Goal: Task Accomplishment & Management: Manage account settings

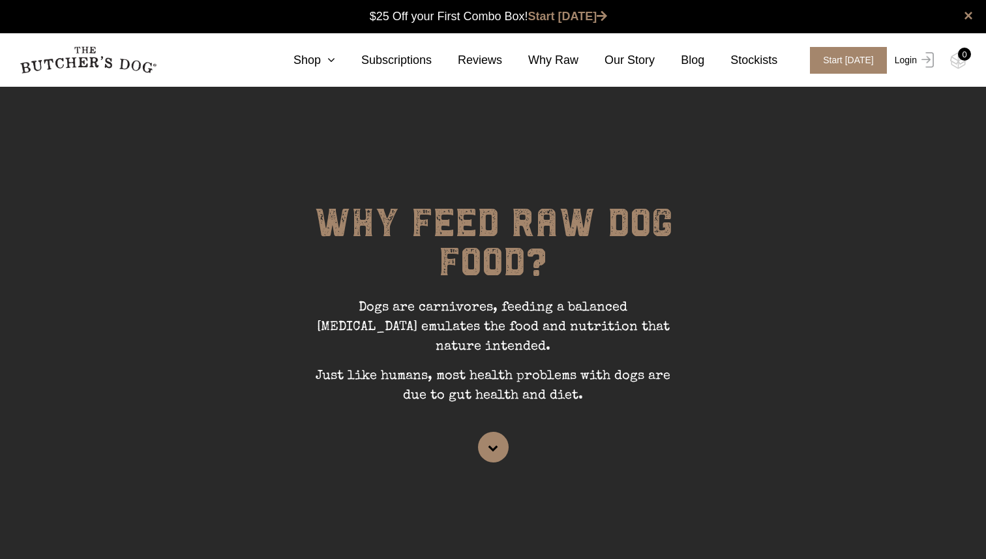
scroll to position [1, 0]
click at [905, 67] on link "Login" at bounding box center [913, 60] width 42 height 27
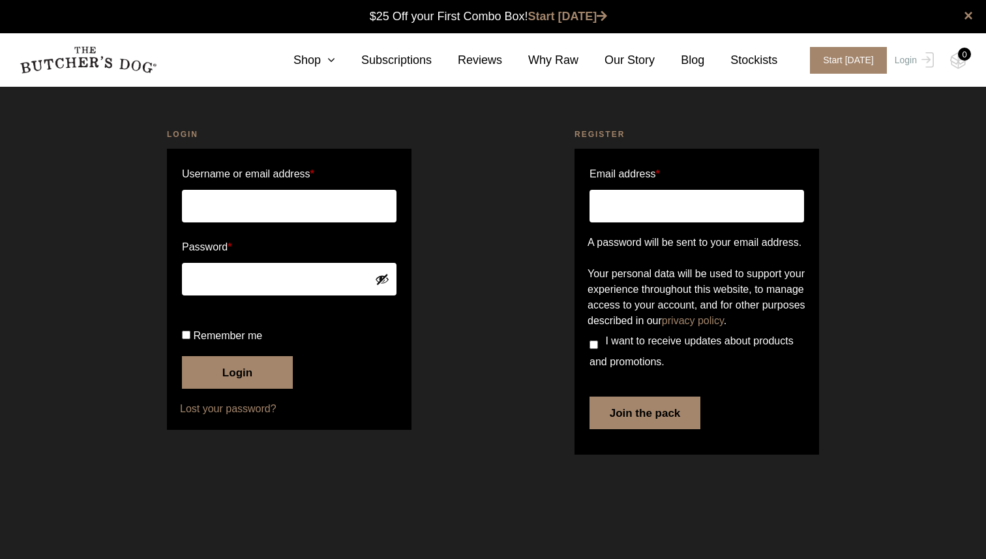
click at [275, 219] on input "Username or email address *" at bounding box center [289, 206] width 215 height 33
type input "[PERSON_NAME][EMAIL_ADDRESS][DOMAIN_NAME]"
click at [202, 389] on button "Login" at bounding box center [237, 372] width 111 height 33
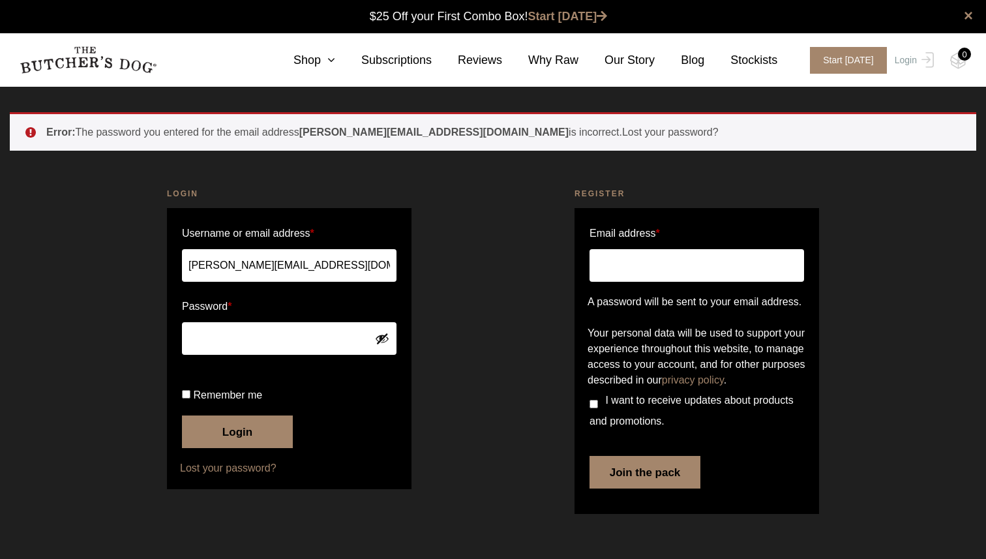
scroll to position [1, 0]
click at [384, 336] on button "Show password" at bounding box center [382, 338] width 14 height 14
click at [220, 448] on button "Login" at bounding box center [237, 432] width 111 height 33
click at [610, 258] on input "Email address *" at bounding box center [697, 265] width 215 height 33
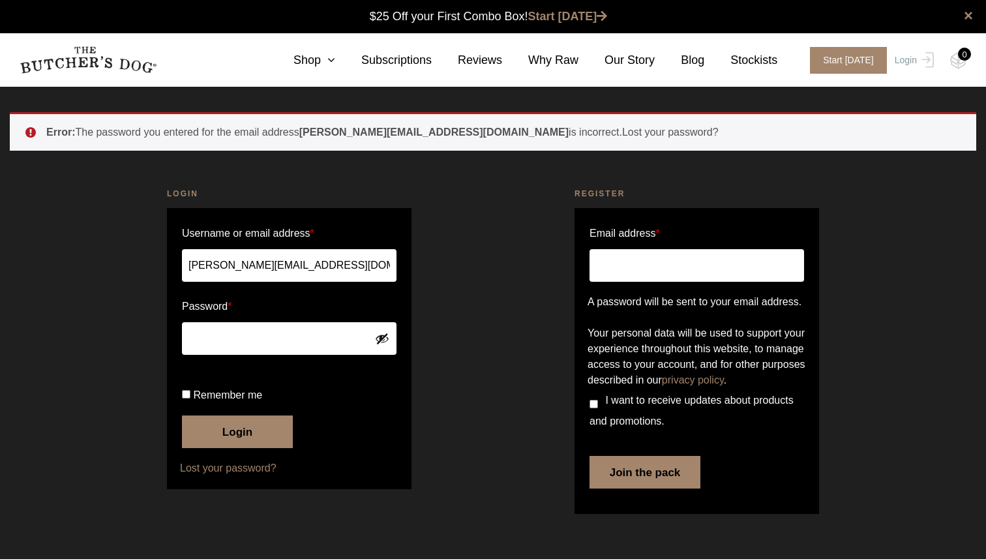
type input "[PERSON_NAME][EMAIL_ADDRESS][DOMAIN_NAME]"
click at [228, 476] on link "Lost your password?" at bounding box center [289, 469] width 219 height 16
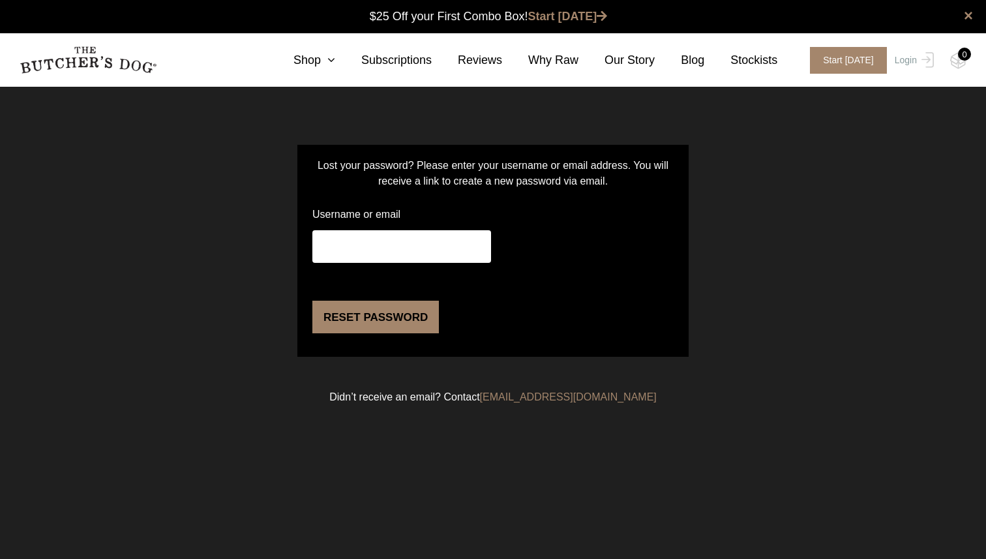
click at [328, 255] on input "Username or email" at bounding box center [401, 246] width 179 height 33
type input "[PERSON_NAME][EMAIL_ADDRESS][DOMAIN_NAME]"
click at [356, 333] on button "Reset password" at bounding box center [375, 317] width 127 height 33
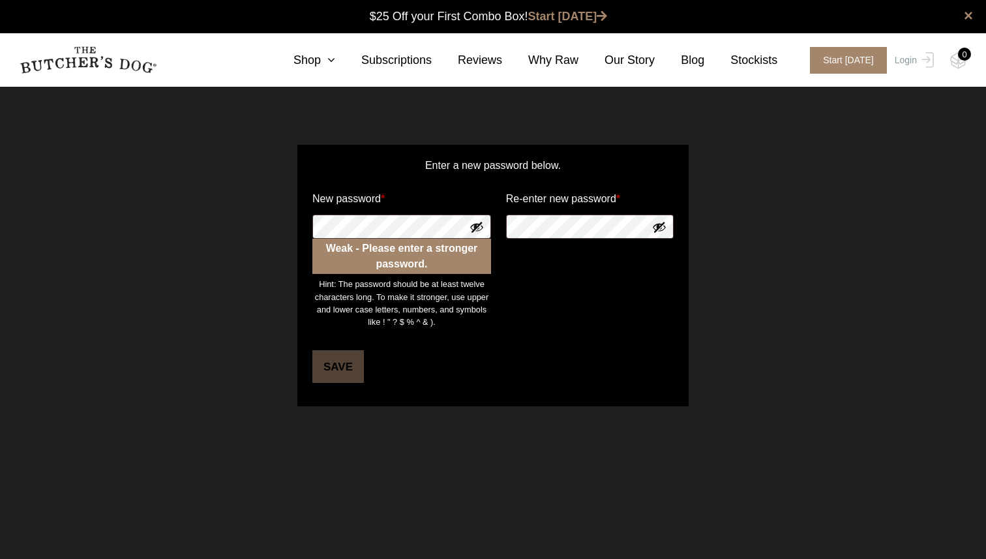
click at [476, 222] on button "Show password" at bounding box center [477, 227] width 14 height 14
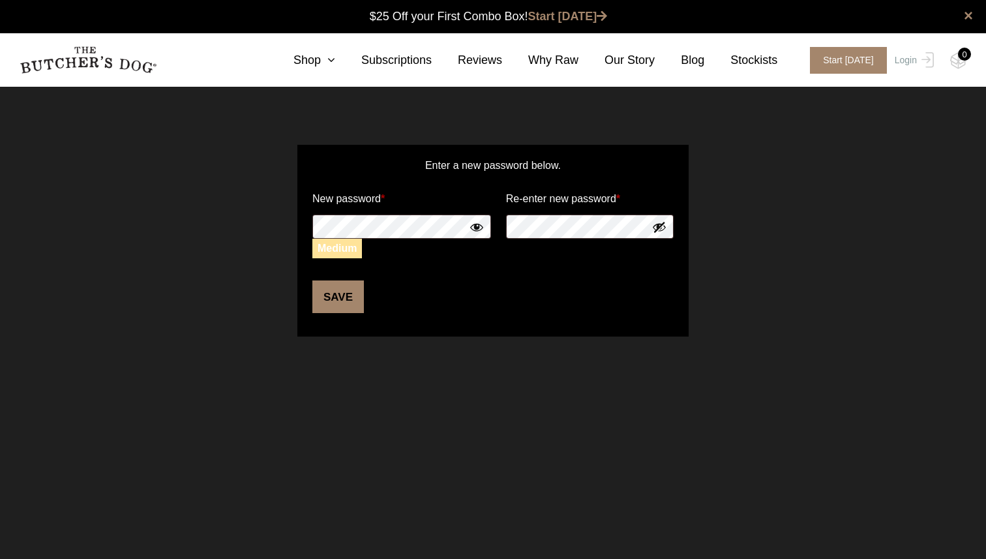
click at [334, 290] on button "Save" at bounding box center [338, 297] width 52 height 33
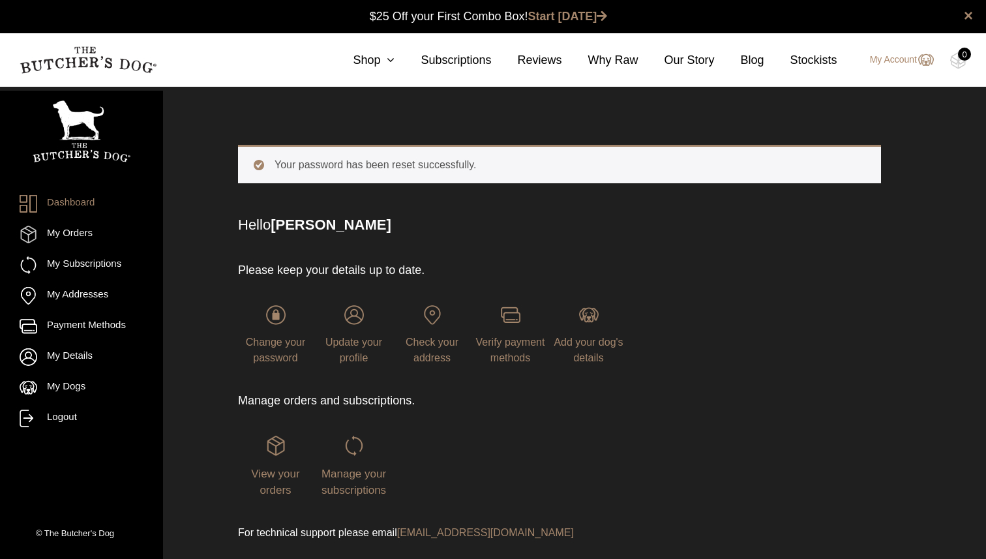
scroll to position [1, 0]
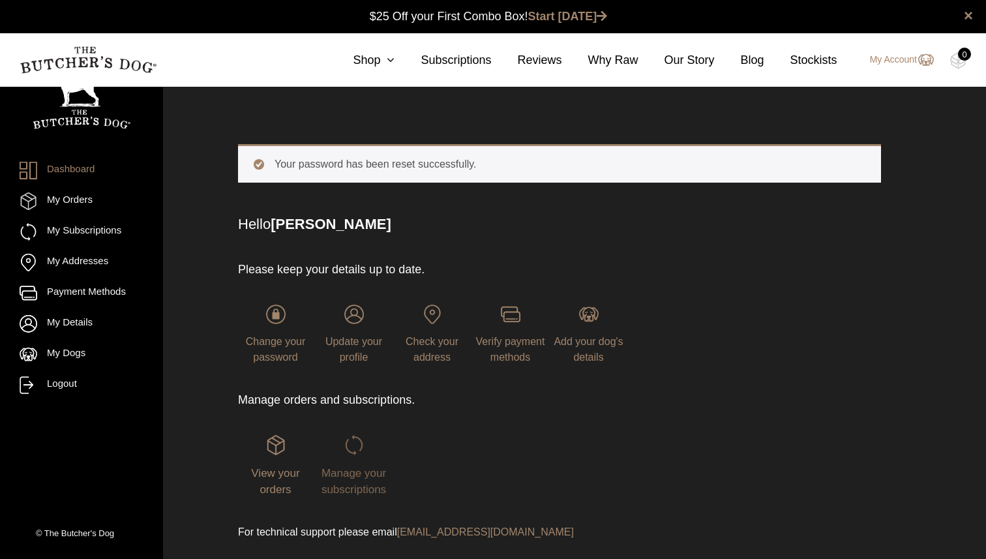
click at [350, 450] on img at bounding box center [354, 445] width 20 height 20
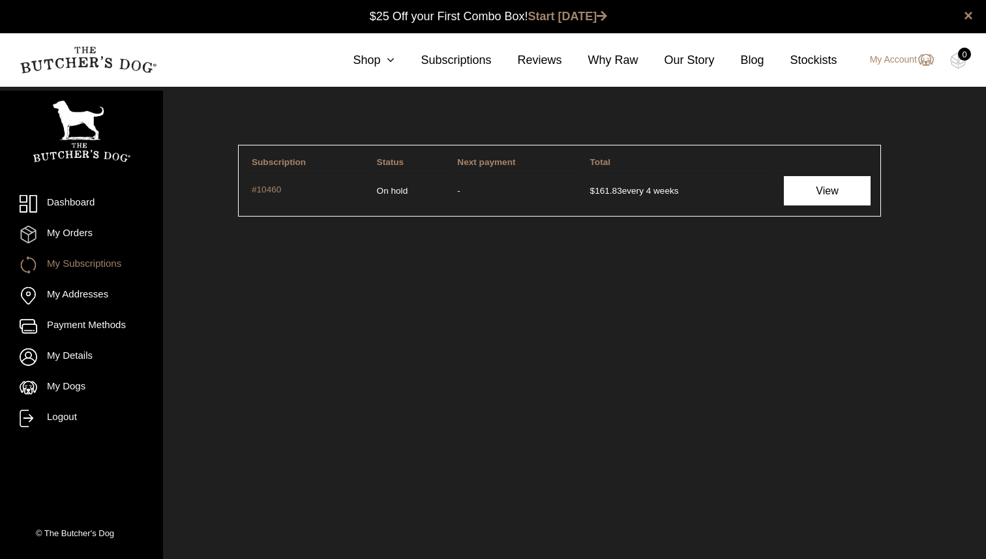
click at [810, 182] on link "View" at bounding box center [827, 190] width 86 height 29
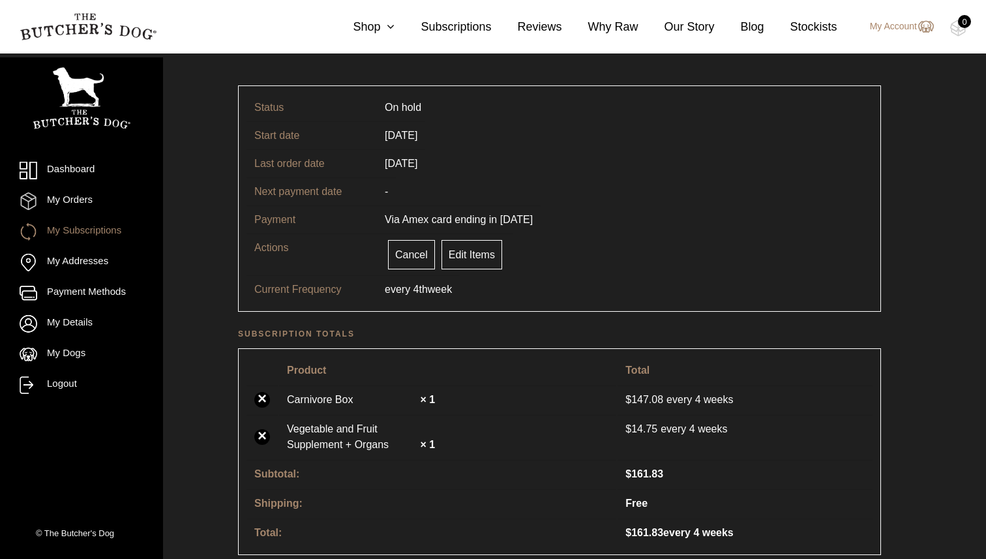
scroll to position [46, 0]
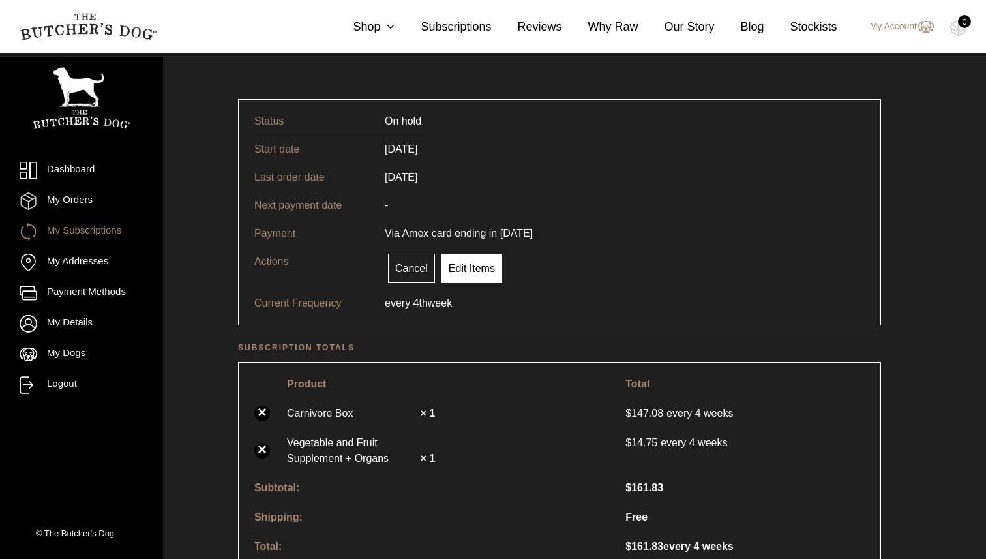
click at [474, 269] on link "Edit Items" at bounding box center [472, 268] width 61 height 29
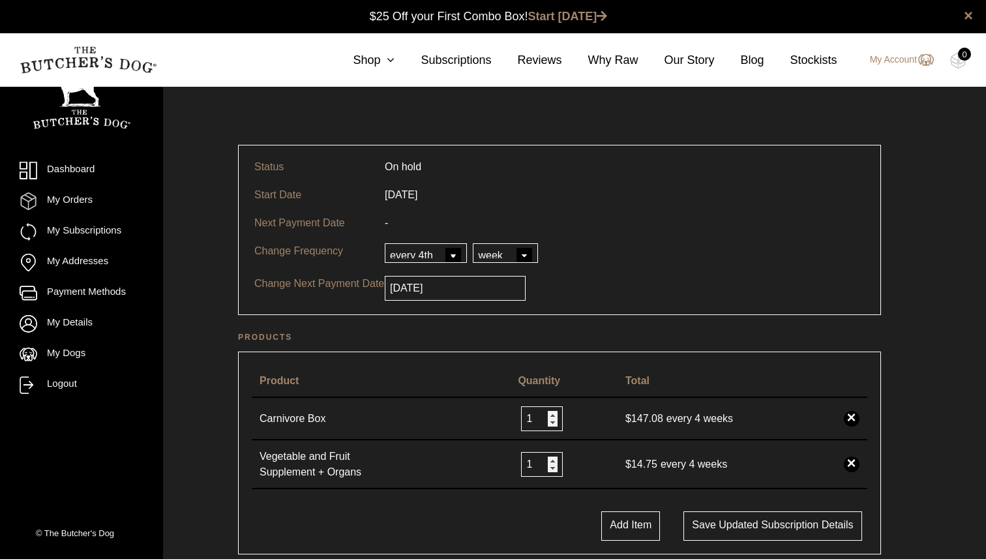
scroll to position [1, 0]
click at [852, 459] on link "×" at bounding box center [852, 464] width 16 height 16
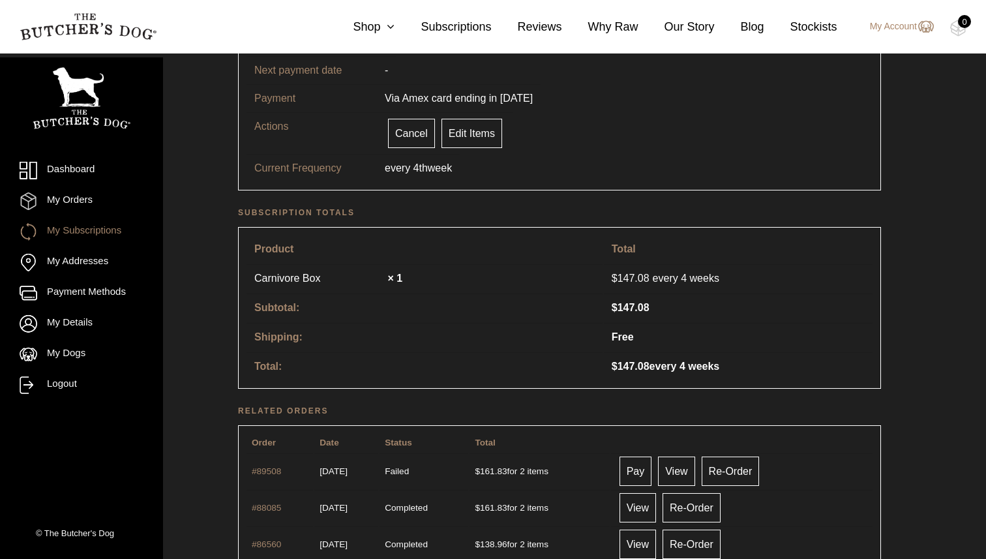
scroll to position [95, 0]
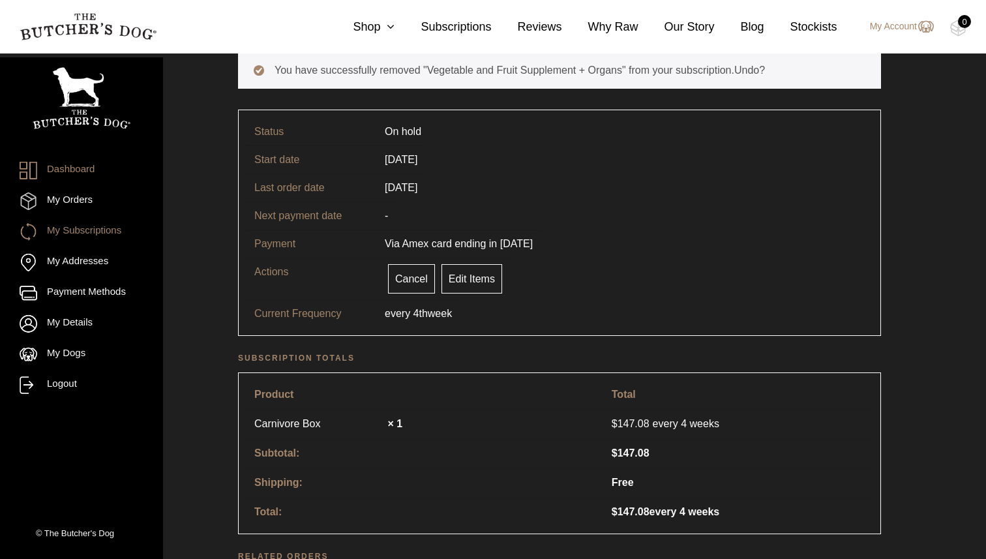
click at [78, 175] on link "Dashboard" at bounding box center [82, 171] width 124 height 18
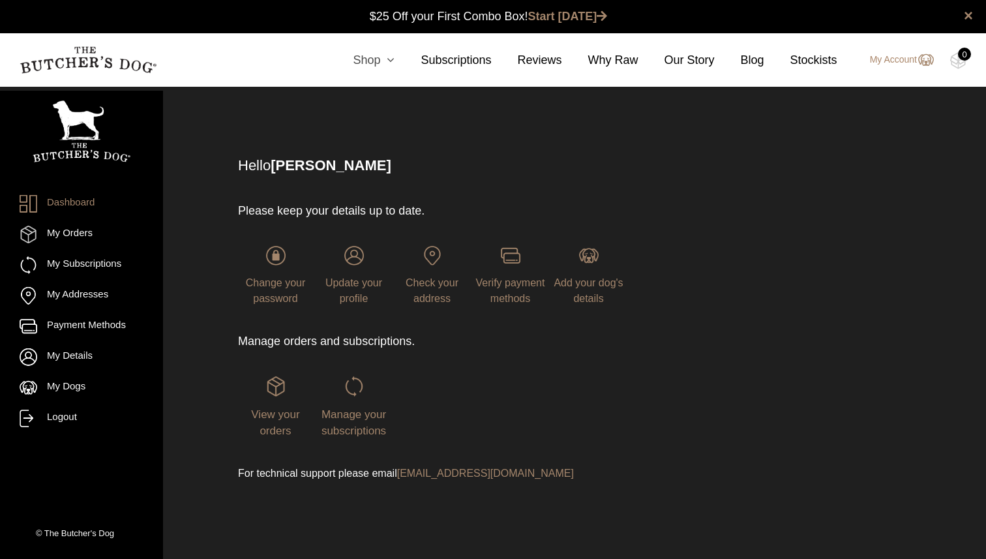
click at [383, 61] on icon at bounding box center [387, 60] width 14 height 12
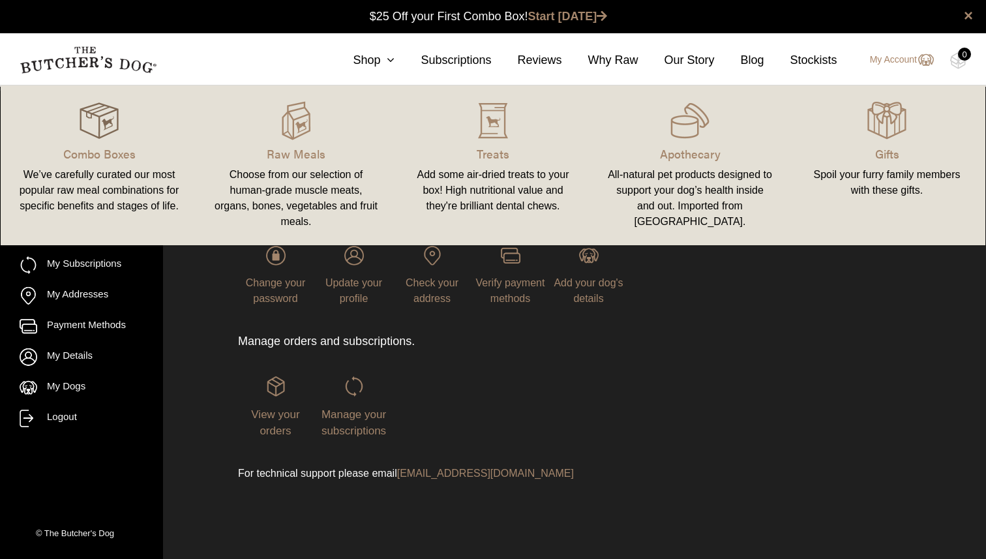
click at [119, 123] on div at bounding box center [99, 120] width 166 height 39
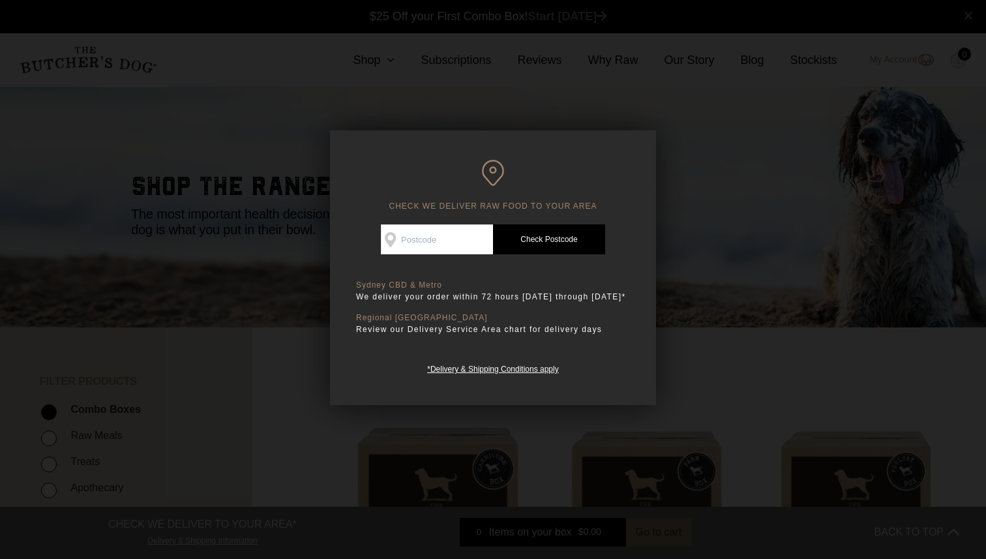
scroll to position [1, 0]
click at [438, 234] on input "Check Availability At" at bounding box center [437, 239] width 112 height 30
type input "2030"
click at [564, 236] on link "Check Postcode" at bounding box center [549, 239] width 112 height 30
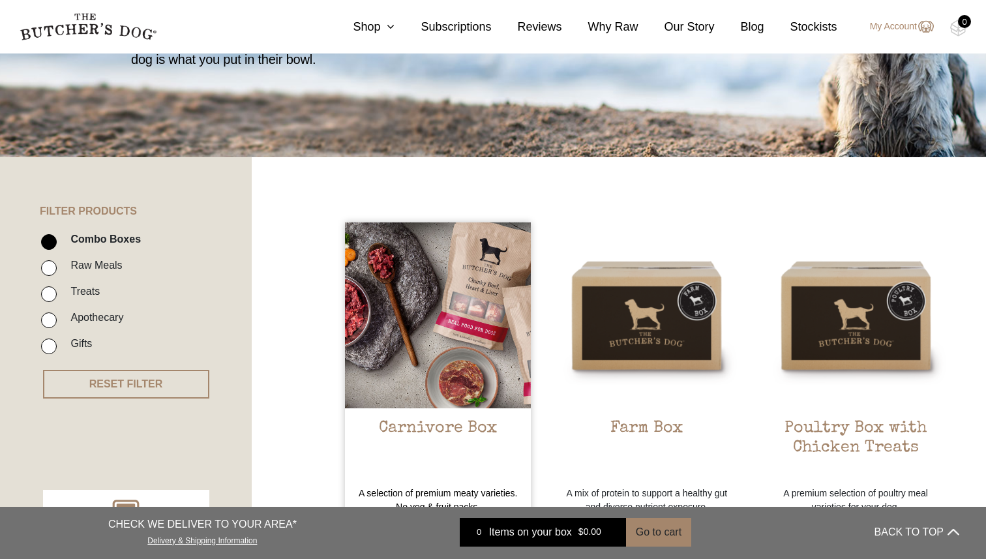
scroll to position [339, 0]
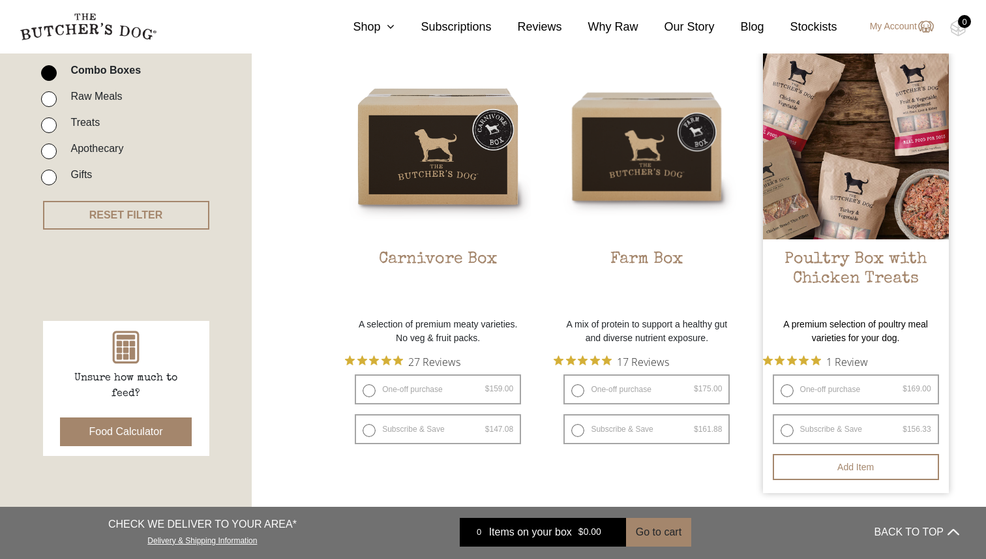
click at [813, 209] on img at bounding box center [856, 146] width 186 height 186
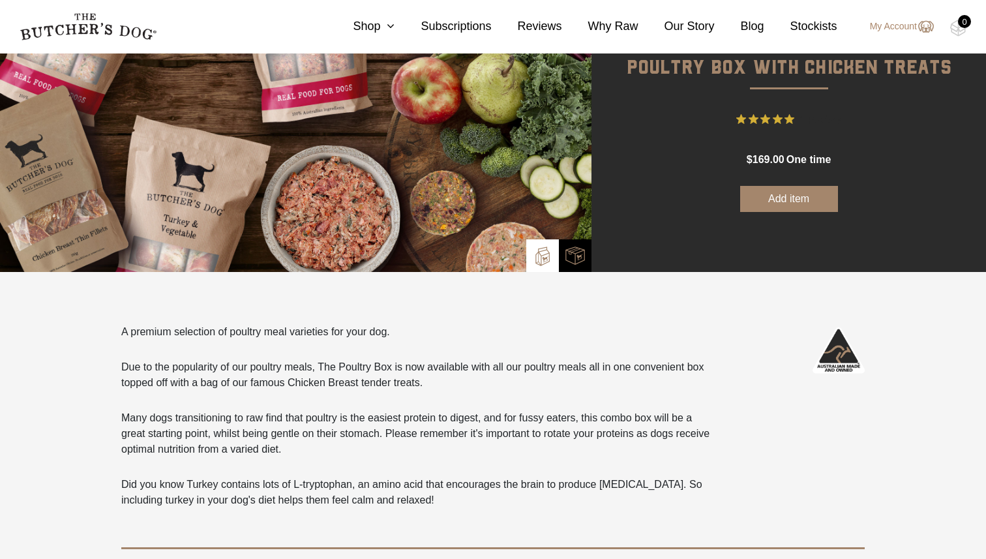
scroll to position [351, 0]
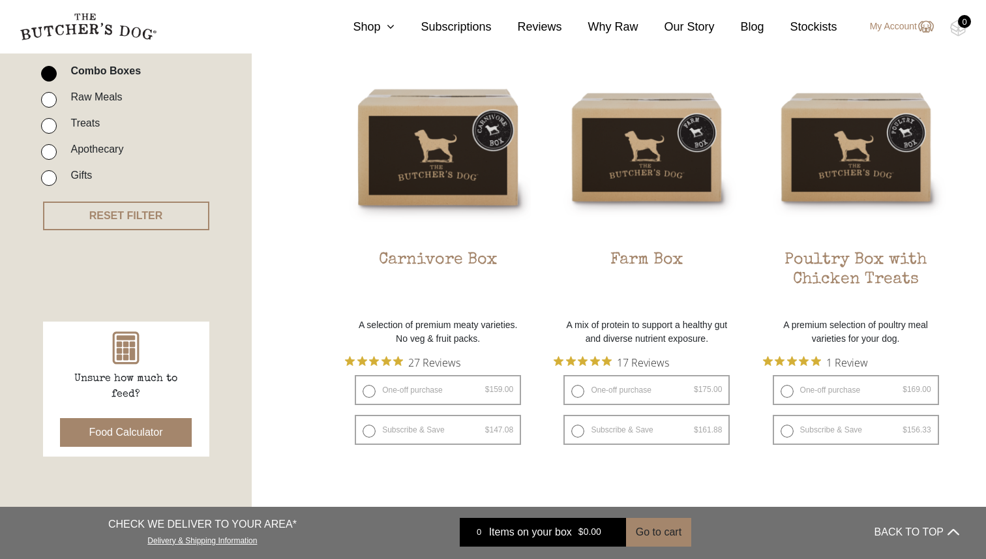
scroll to position [342, 0]
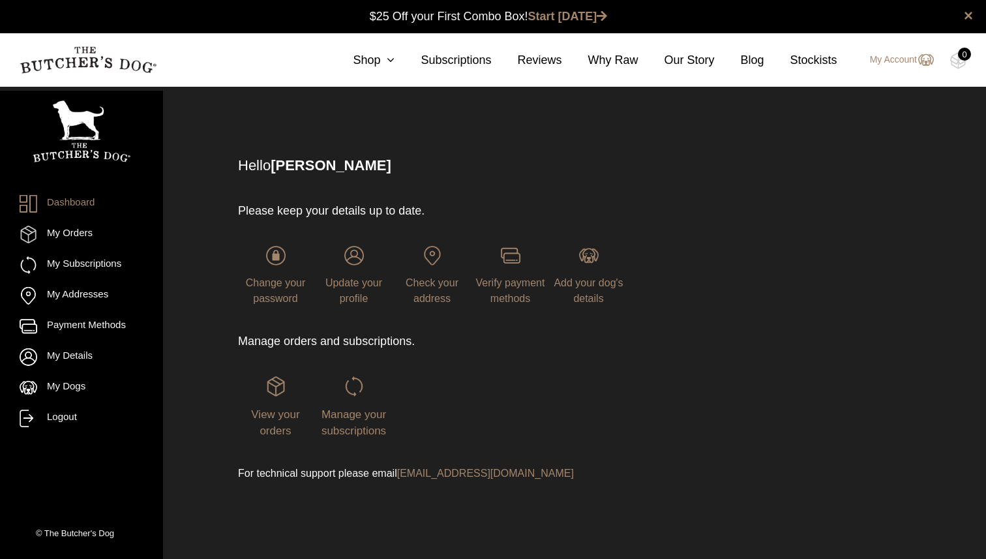
click at [372, 402] on div "Manage your subscriptions" at bounding box center [353, 407] width 75 height 63
click at [357, 384] on img at bounding box center [354, 386] width 20 height 20
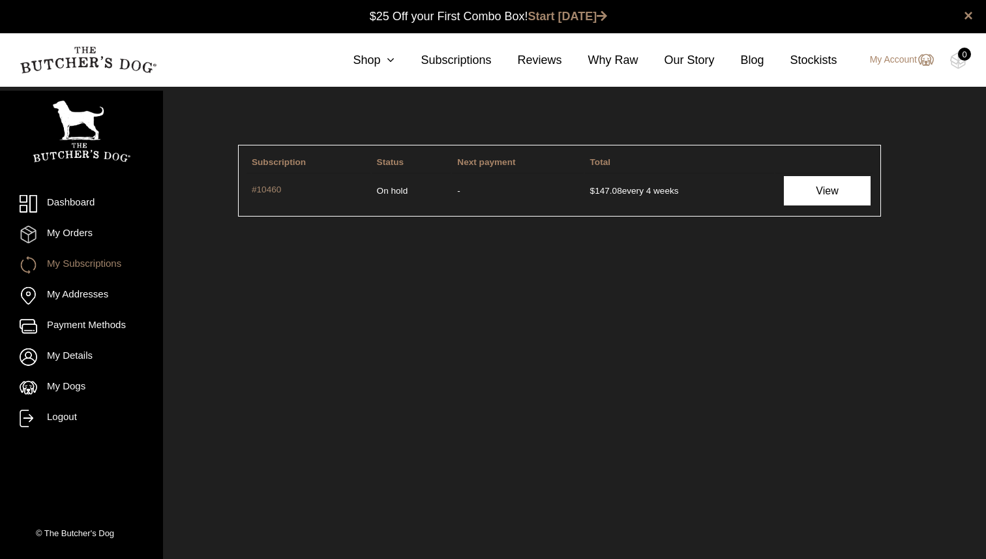
click at [836, 202] on link "View" at bounding box center [827, 190] width 86 height 29
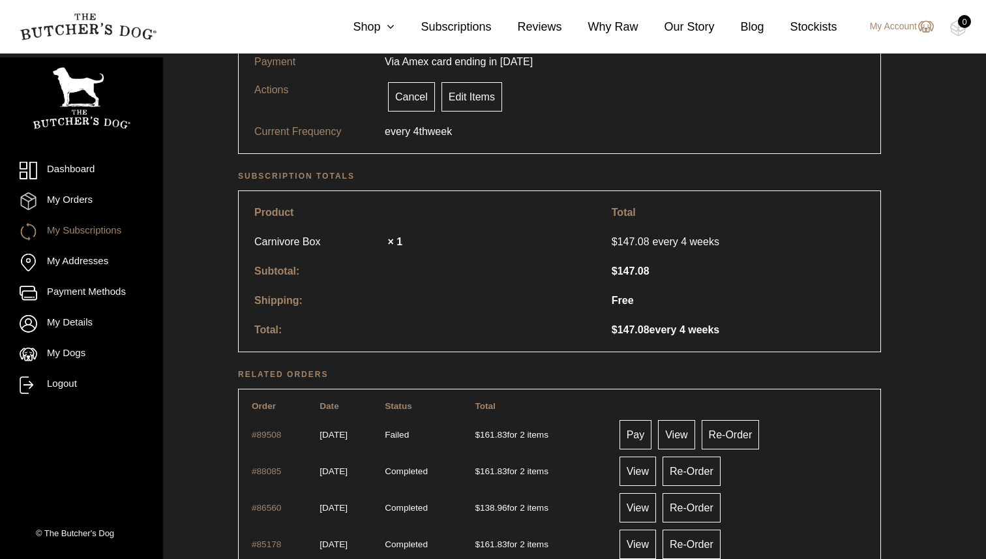
scroll to position [306, 0]
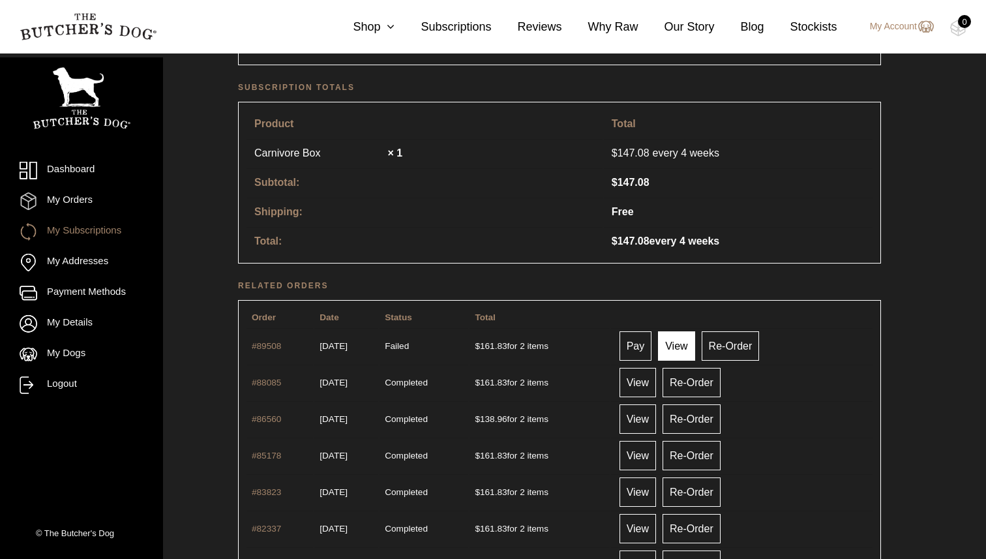
click at [694, 342] on link "View" at bounding box center [676, 345] width 37 height 29
click at [67, 196] on link "My Orders" at bounding box center [82, 201] width 124 height 18
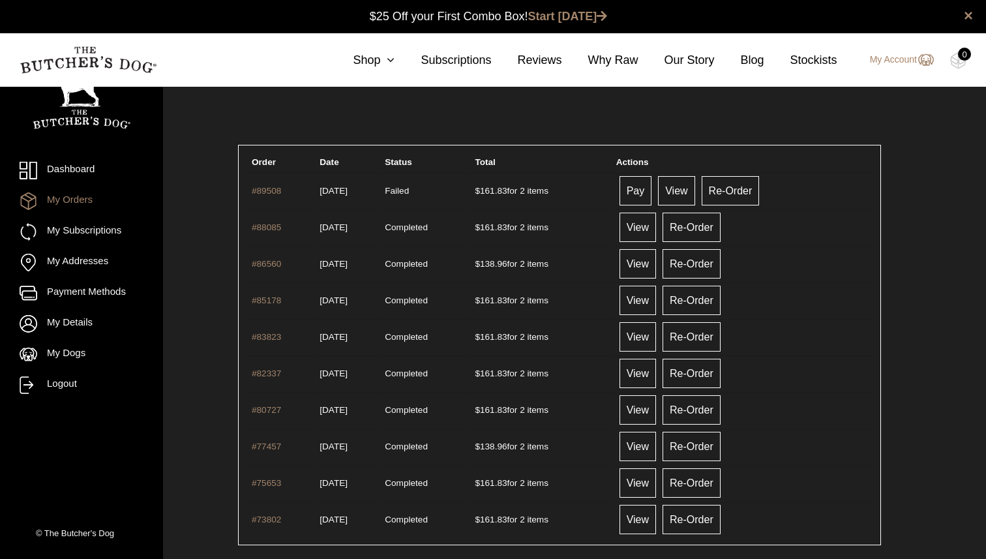
scroll to position [1, 0]
click at [374, 58] on link "Shop" at bounding box center [361, 61] width 68 height 18
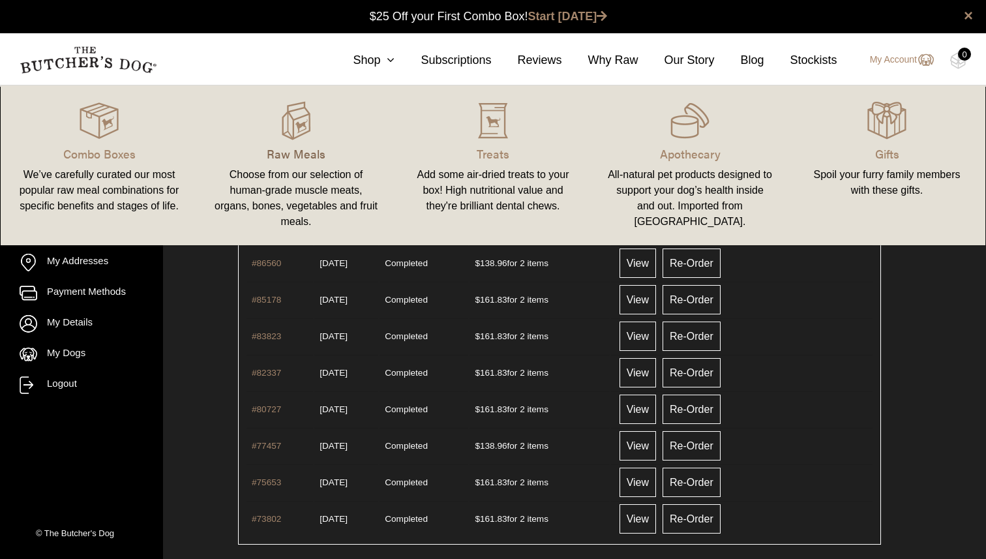
click at [280, 154] on p "Raw Meals" at bounding box center [296, 154] width 166 height 18
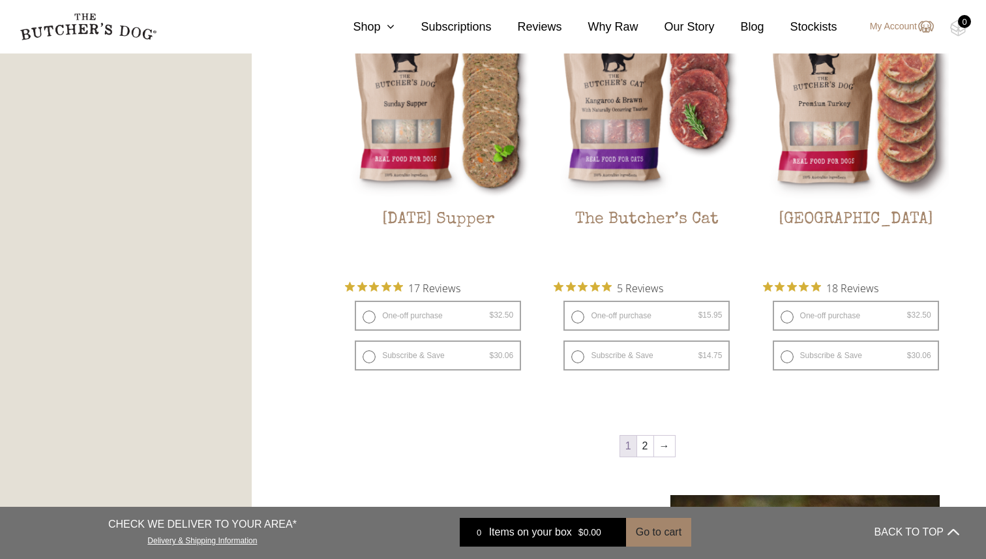
scroll to position [1611, 0]
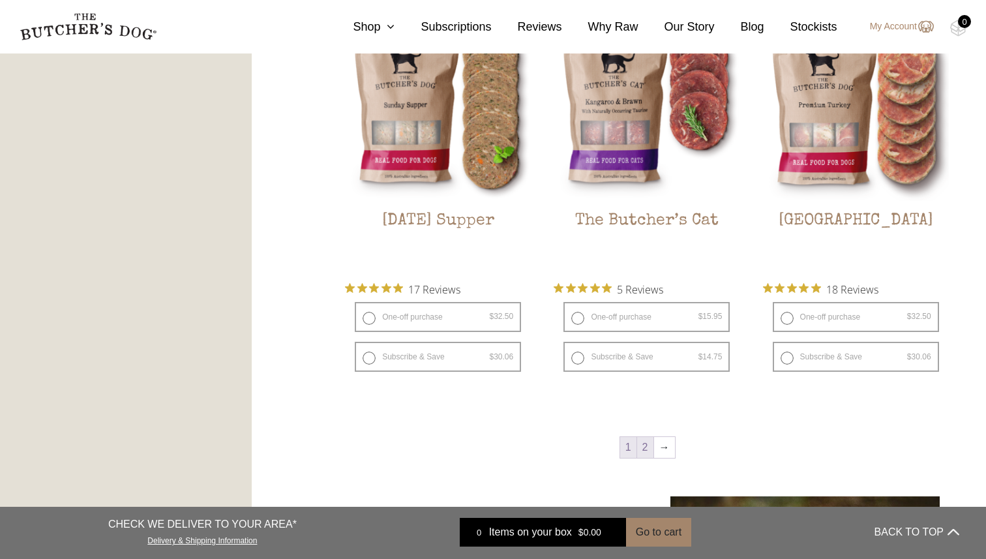
click at [645, 447] on link "2" at bounding box center [645, 447] width 16 height 21
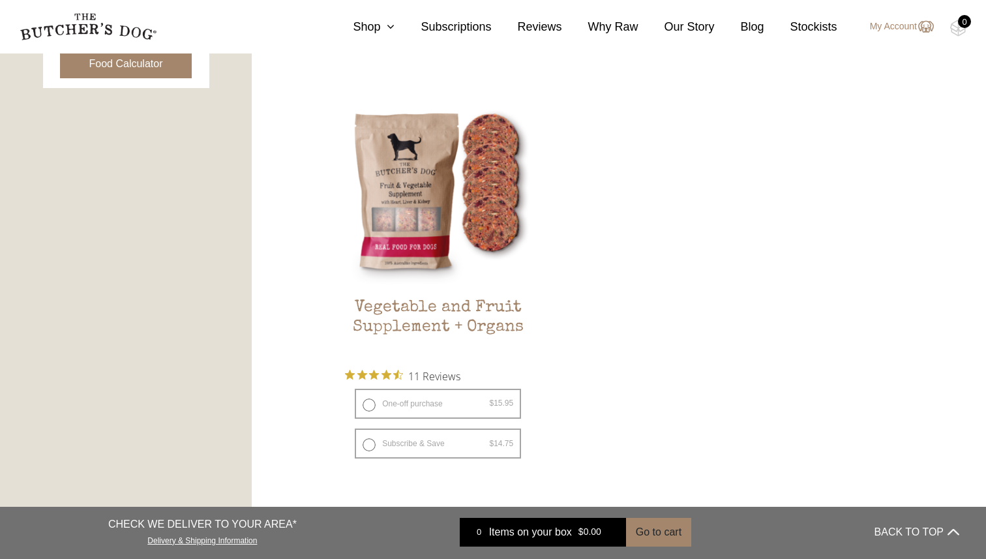
scroll to position [706, 0]
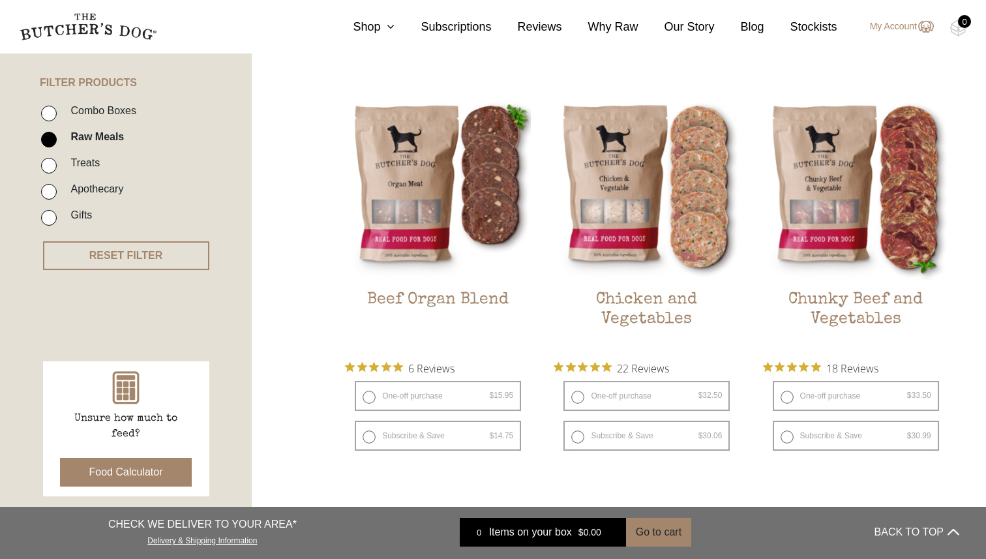
scroll to position [303, 0]
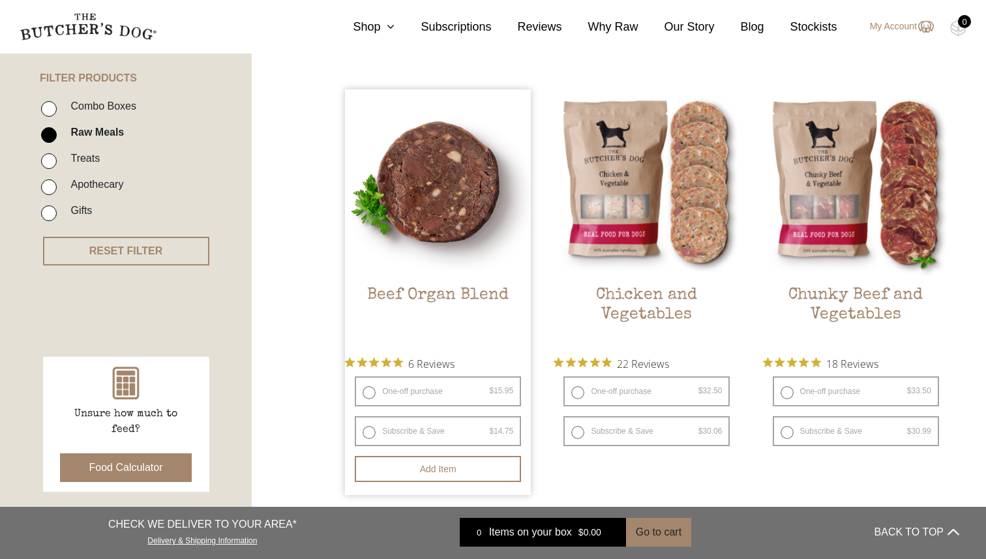
click at [366, 430] on label "Subscribe & Save $ 15.95 Original price was: $15.95. $ 14.75 Current price is: …" at bounding box center [438, 431] width 166 height 30
radio input "true"
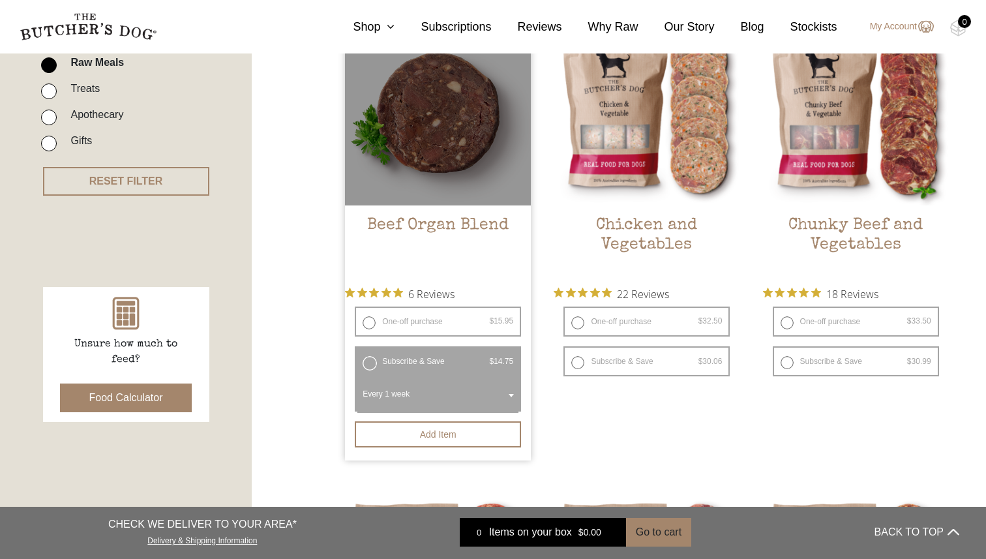
scroll to position [387, 0]
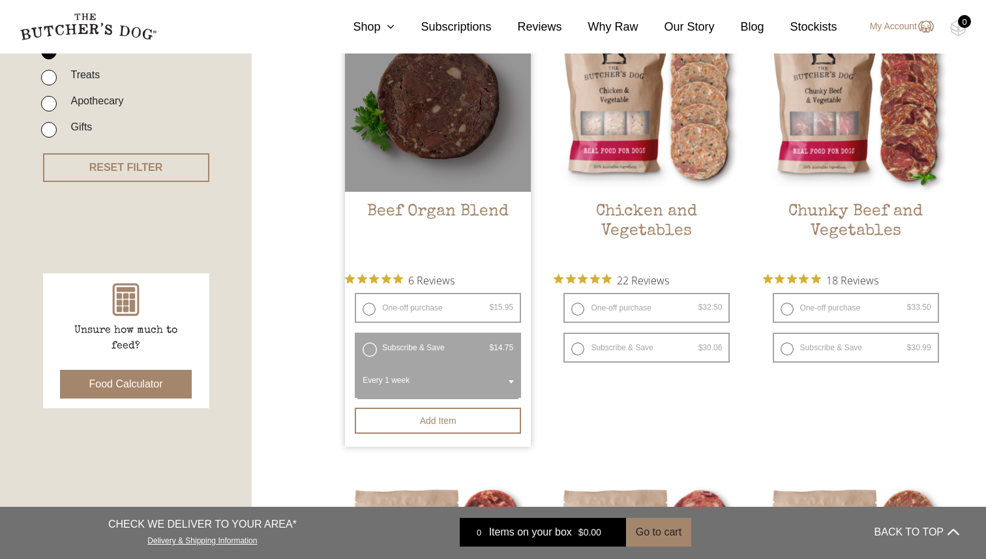
click at [408, 387] on span "Every 1 week" at bounding box center [437, 382] width 161 height 34
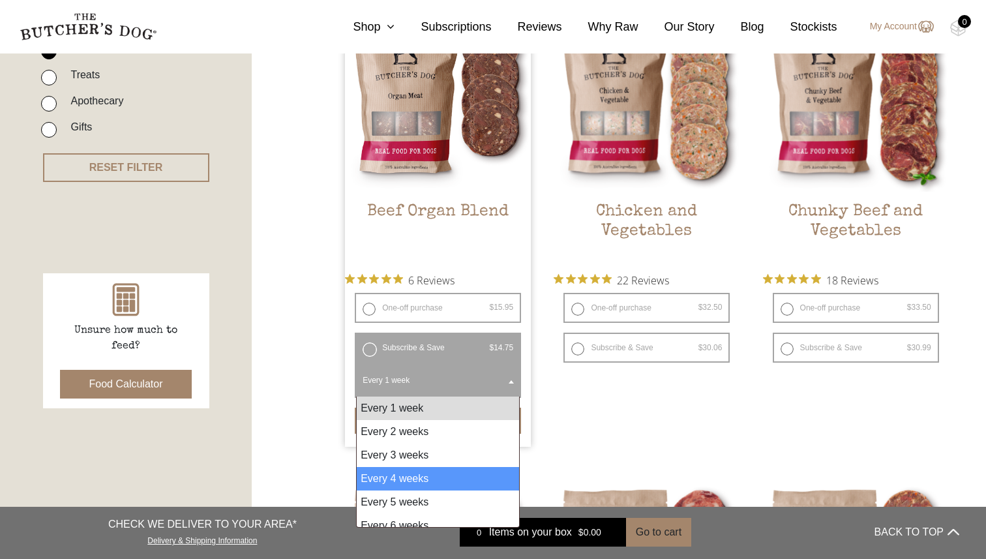
select select "4_week"
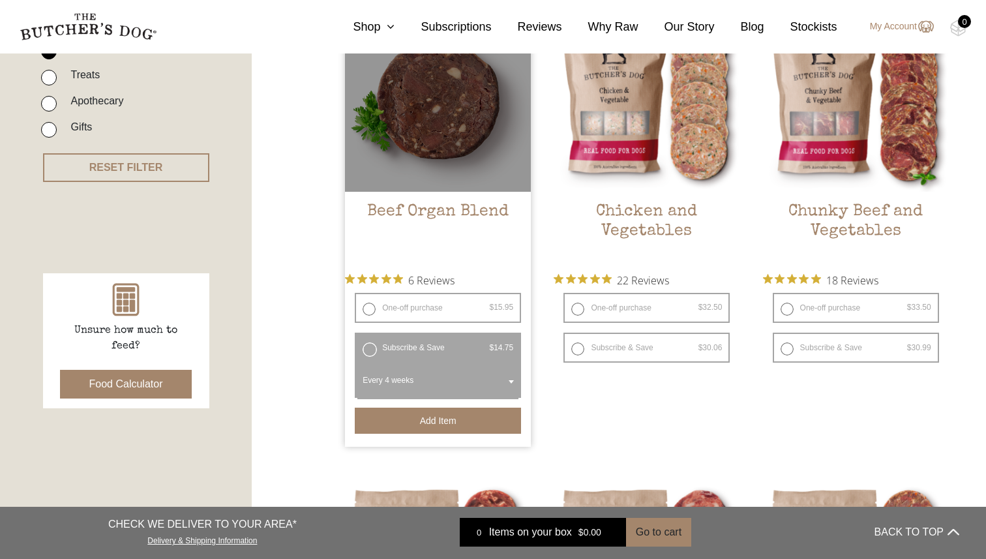
click at [432, 418] on button "Add item" at bounding box center [438, 421] width 166 height 26
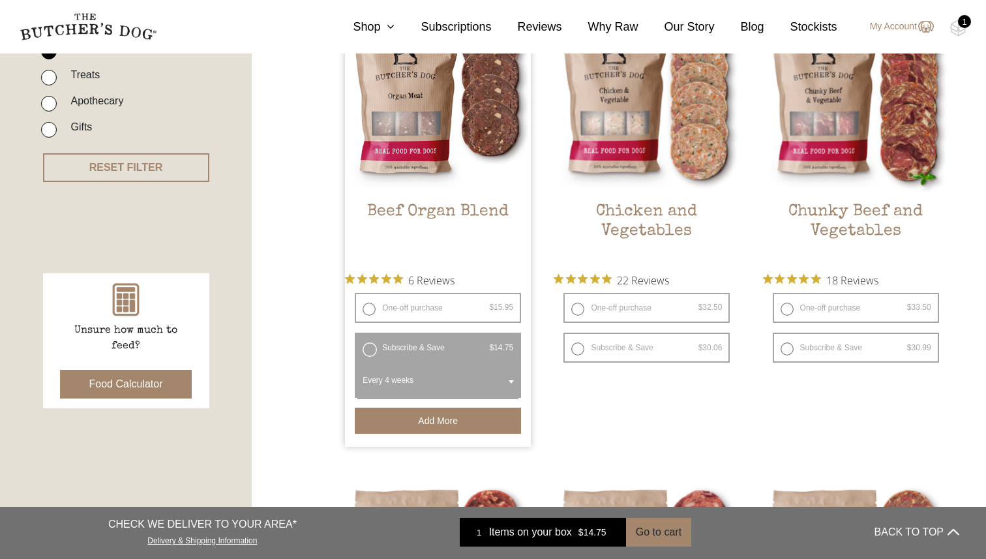
scroll to position [0, 0]
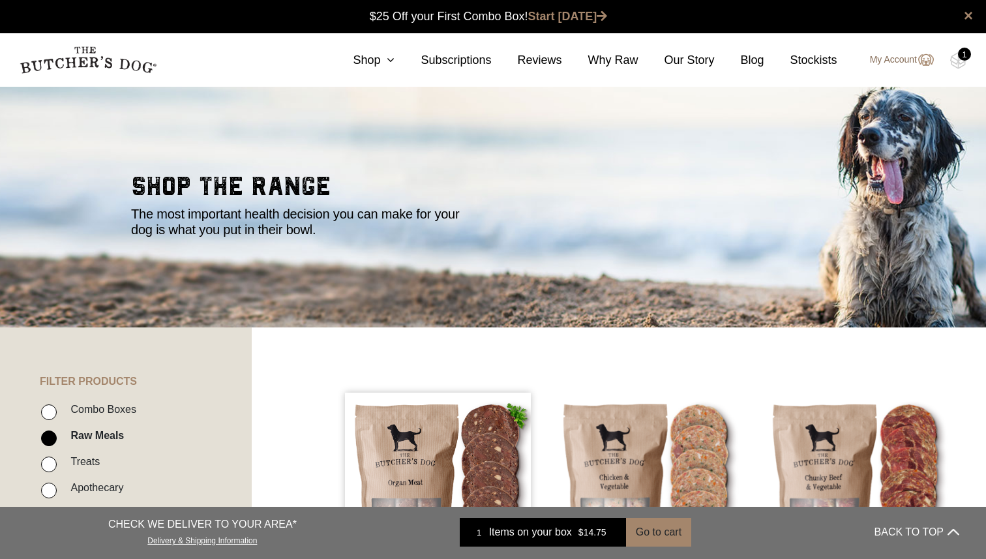
click at [923, 59] on img at bounding box center [925, 60] width 17 height 16
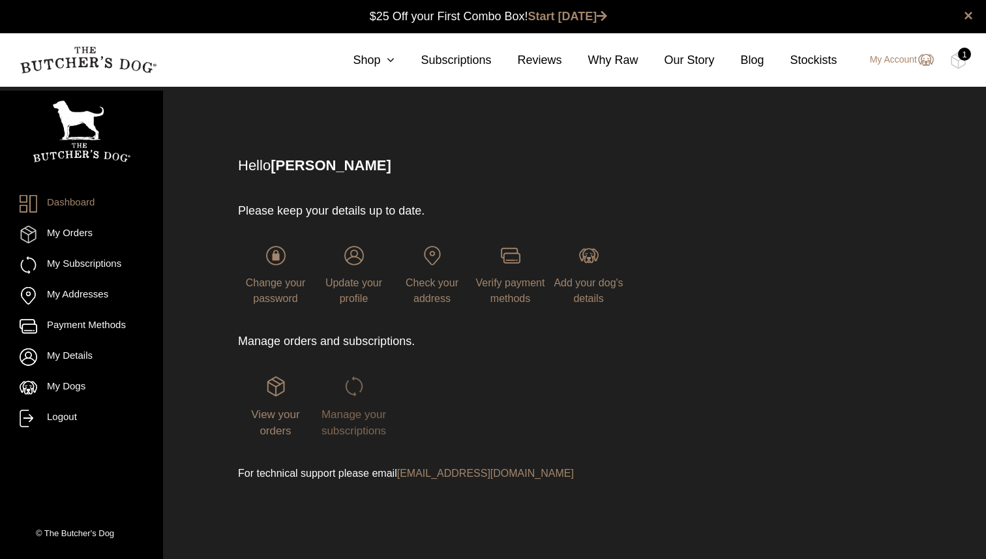
click at [353, 392] on img at bounding box center [354, 386] width 20 height 20
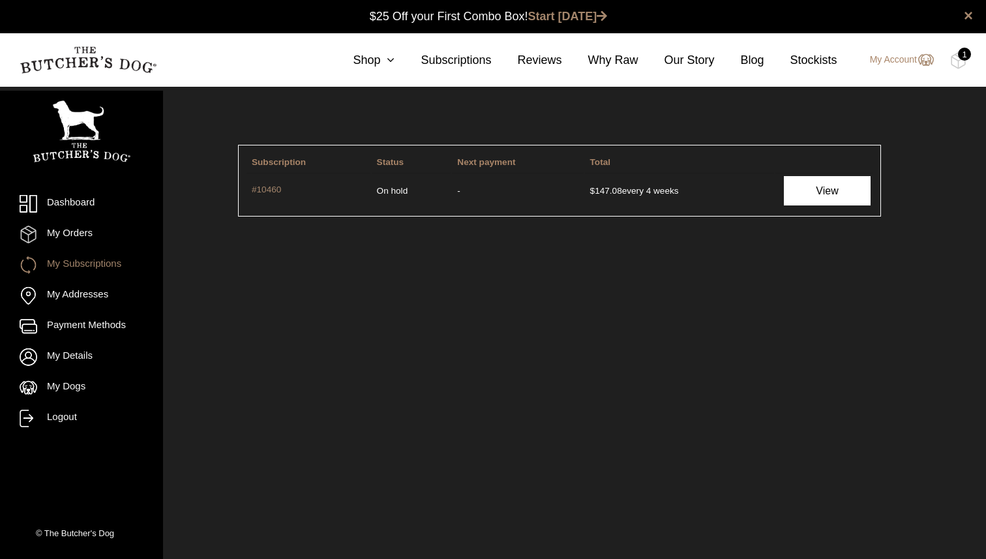
click at [799, 190] on link "View" at bounding box center [827, 190] width 86 height 29
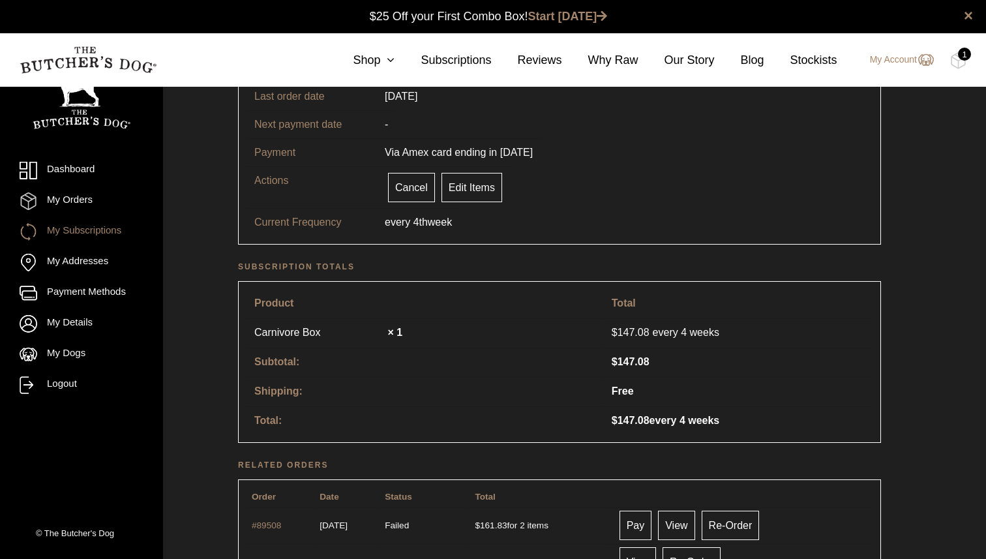
scroll to position [219, 0]
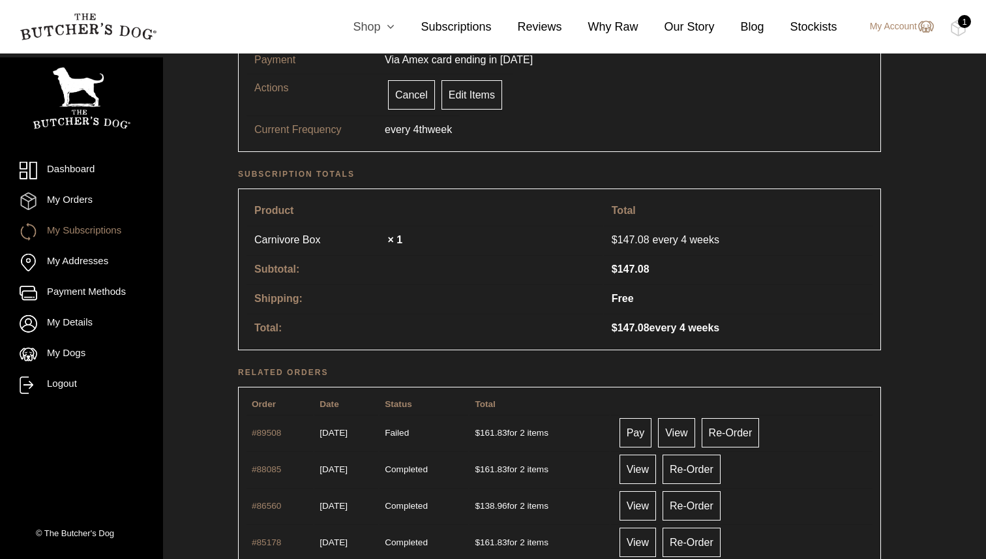
click at [358, 23] on link "Shop" at bounding box center [361, 27] width 68 height 18
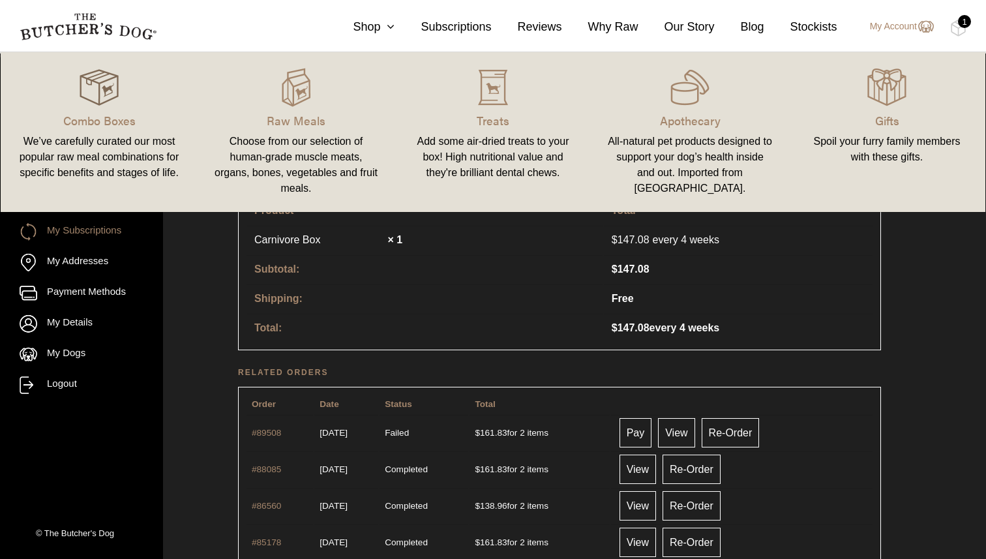
click at [82, 81] on img at bounding box center [99, 87] width 39 height 39
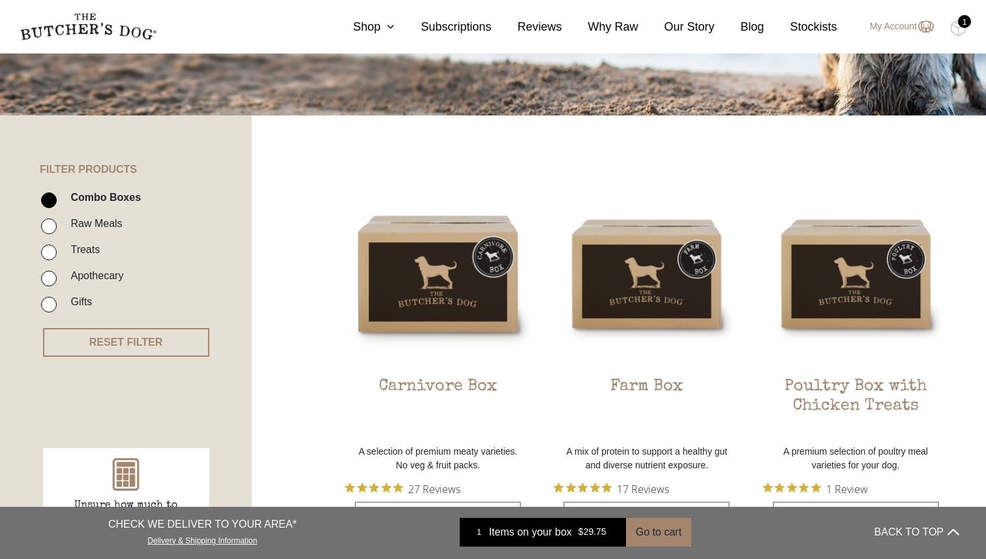
scroll to position [267, 0]
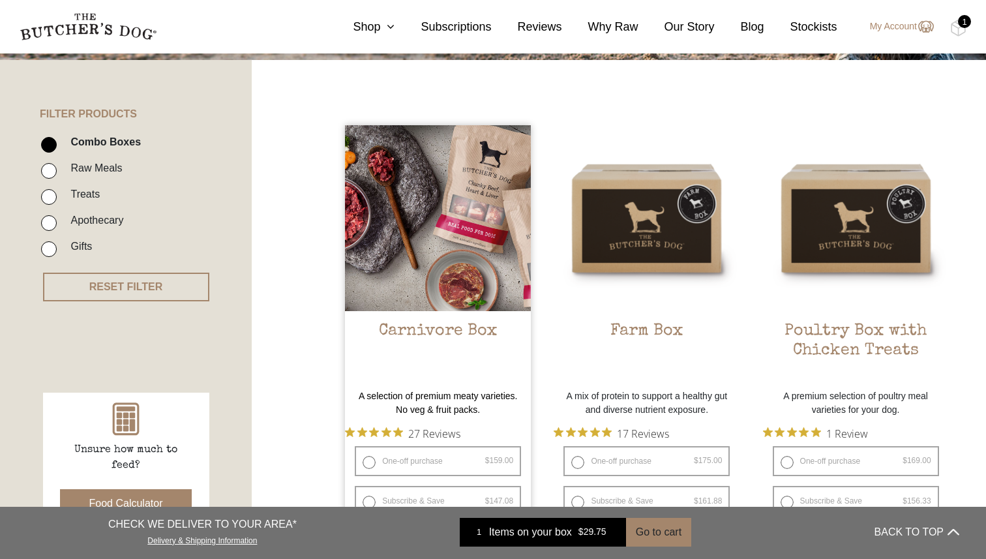
click at [404, 230] on img at bounding box center [438, 218] width 186 height 186
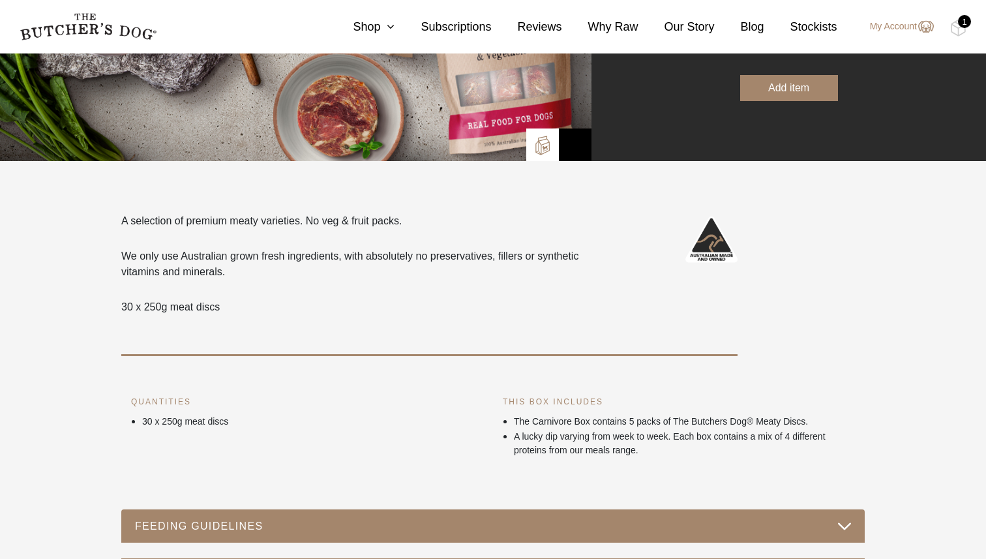
scroll to position [323, 0]
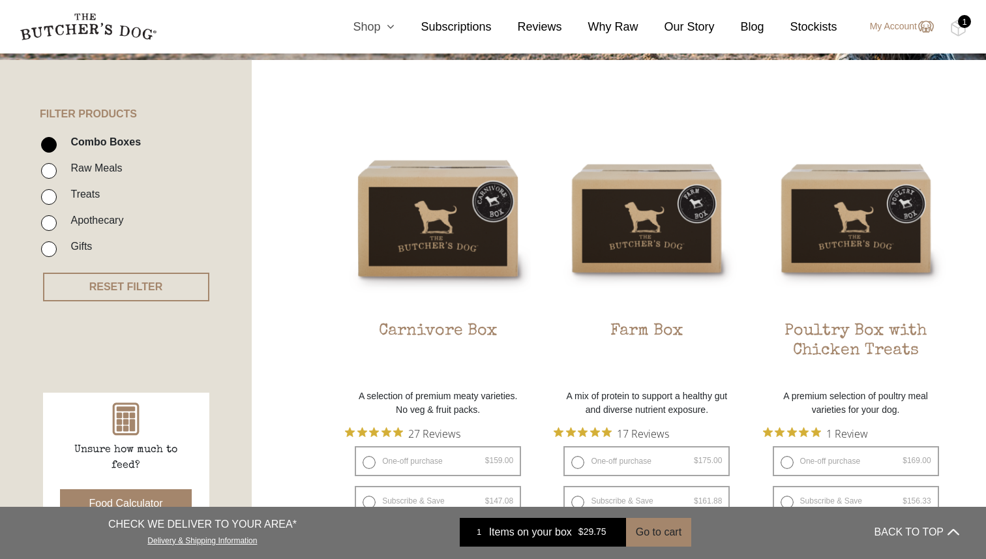
click at [375, 27] on link "Shop" at bounding box center [361, 27] width 68 height 18
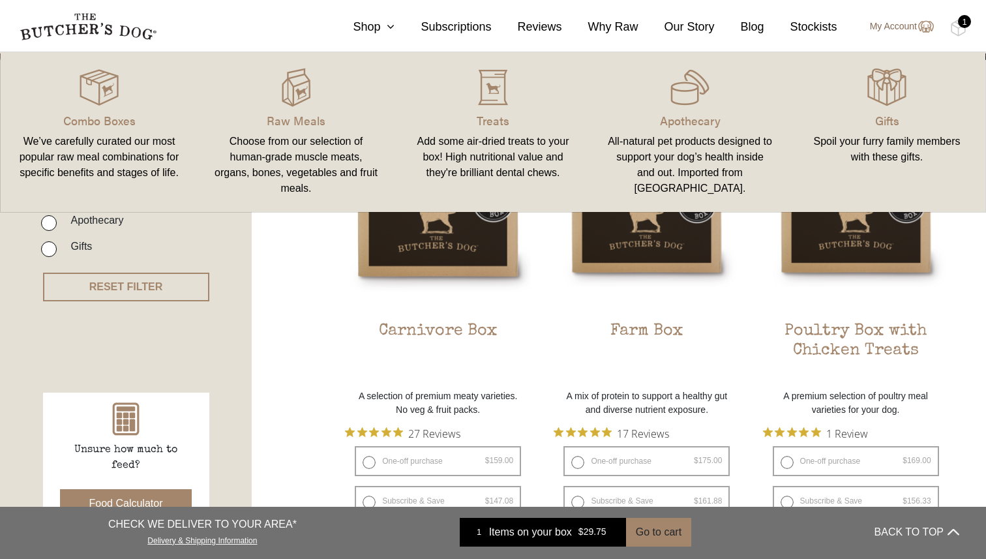
click at [894, 26] on link "My Account" at bounding box center [895, 27] width 77 height 16
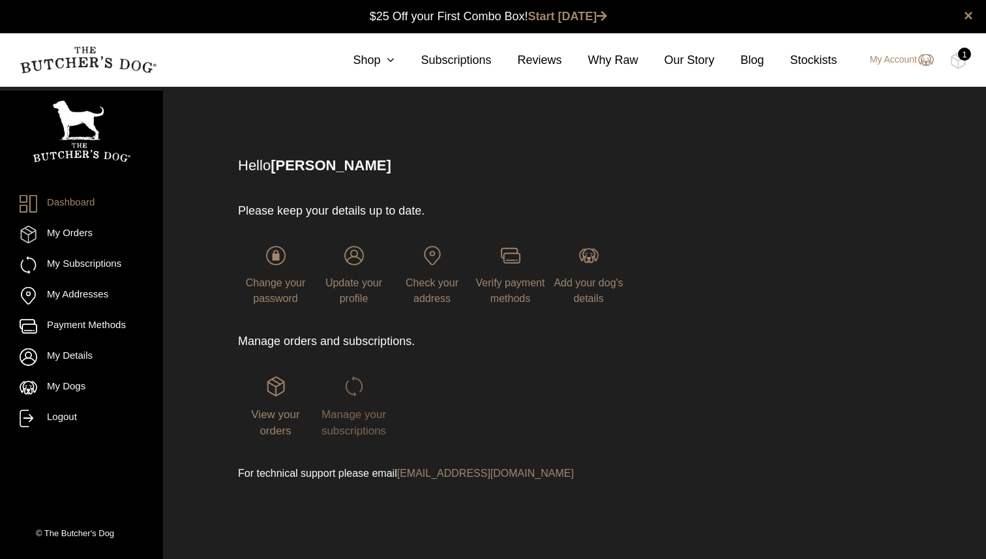
click at [369, 395] on link "Manage your subscriptions" at bounding box center [353, 406] width 75 height 60
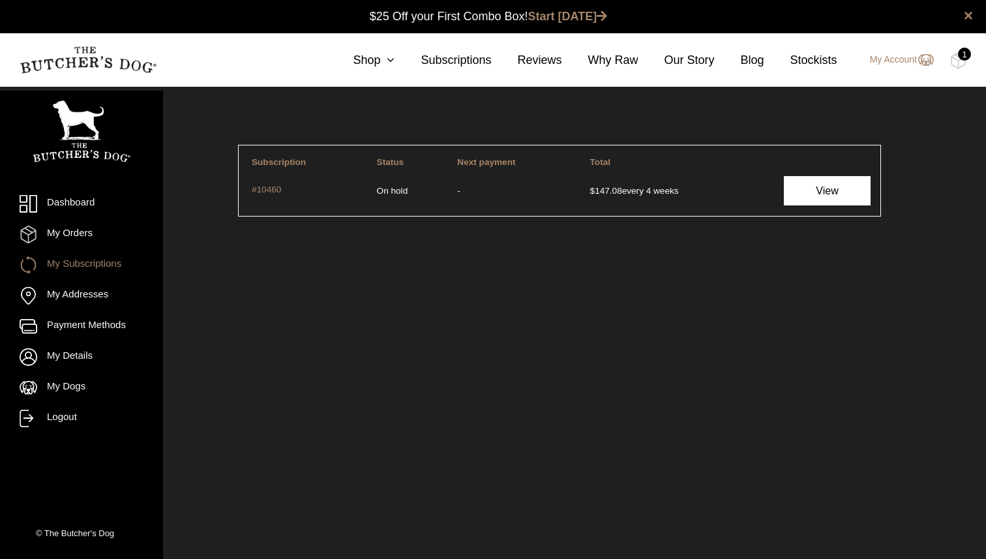
click at [821, 192] on link "View" at bounding box center [827, 190] width 86 height 29
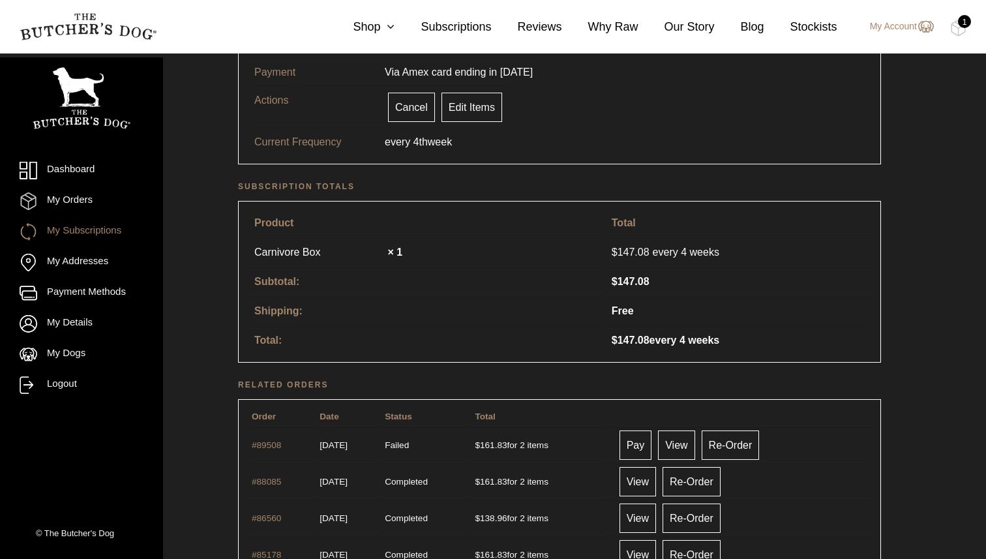
scroll to position [273, 0]
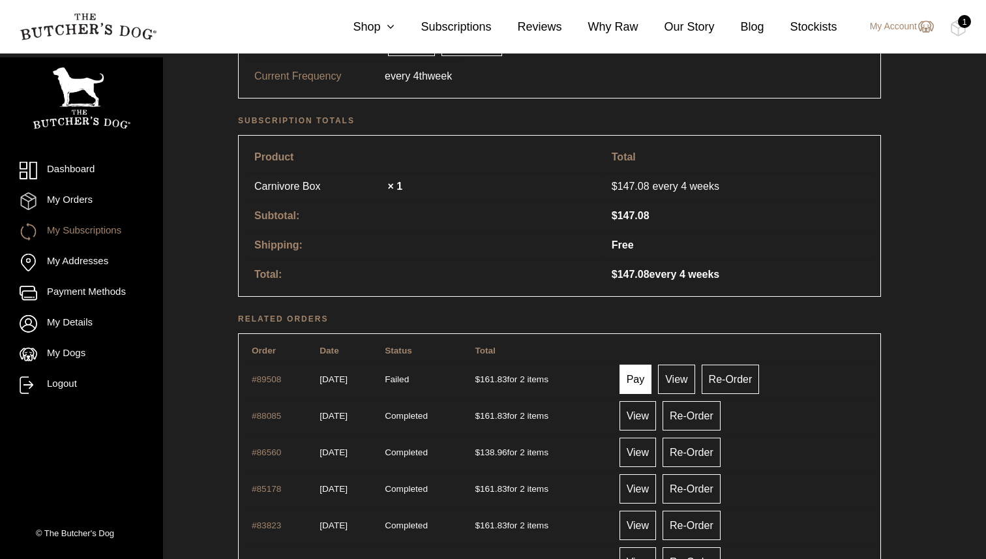
click at [652, 373] on link "Pay" at bounding box center [636, 379] width 33 height 29
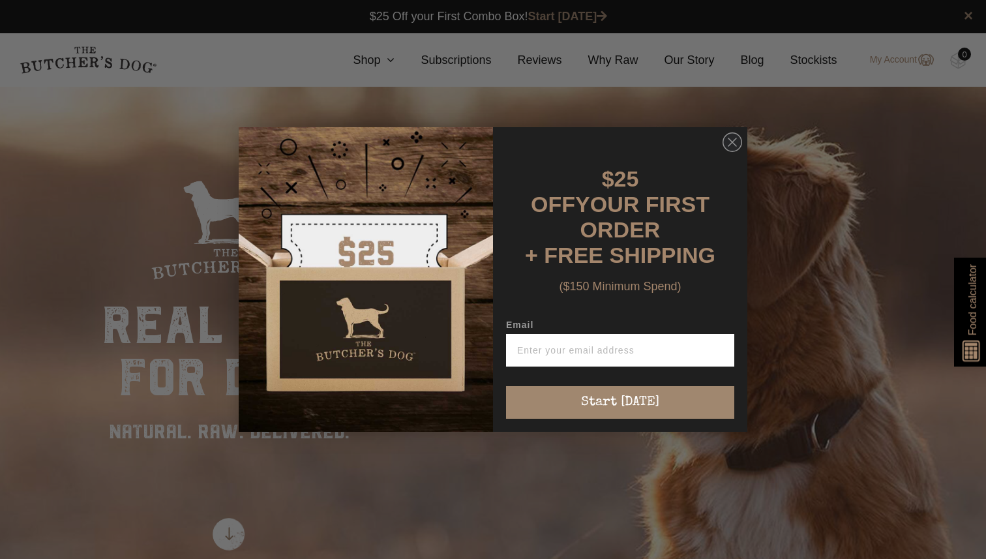
scroll to position [1, 0]
click at [731, 152] on circle "Close dialog" at bounding box center [732, 142] width 19 height 19
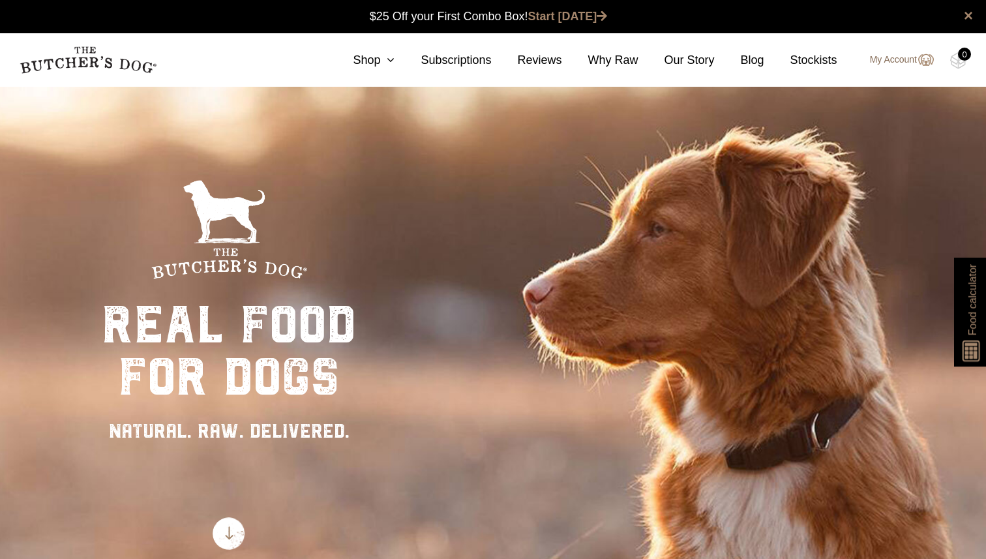
click at [900, 63] on link "My Account" at bounding box center [895, 60] width 77 height 16
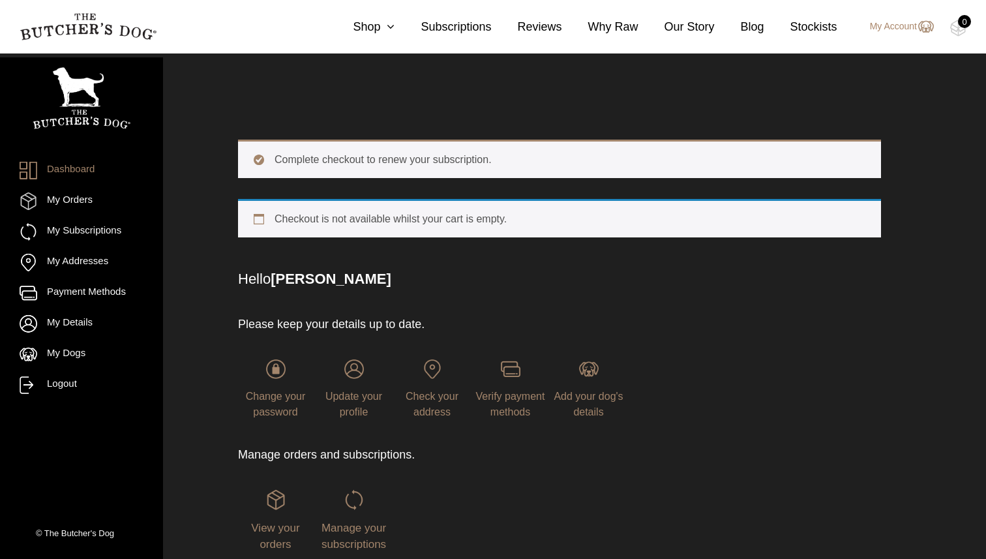
scroll to position [100, 0]
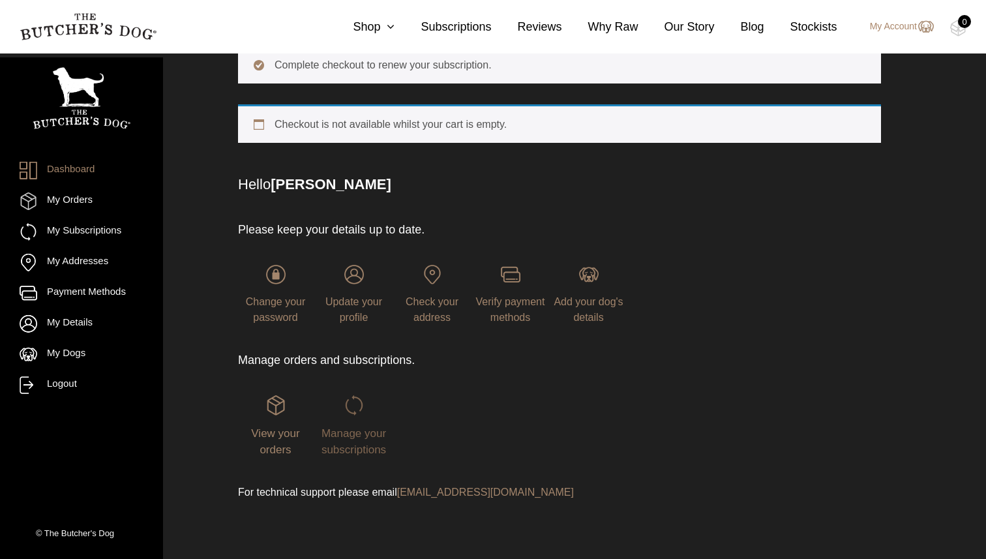
click at [357, 403] on img at bounding box center [354, 405] width 20 height 20
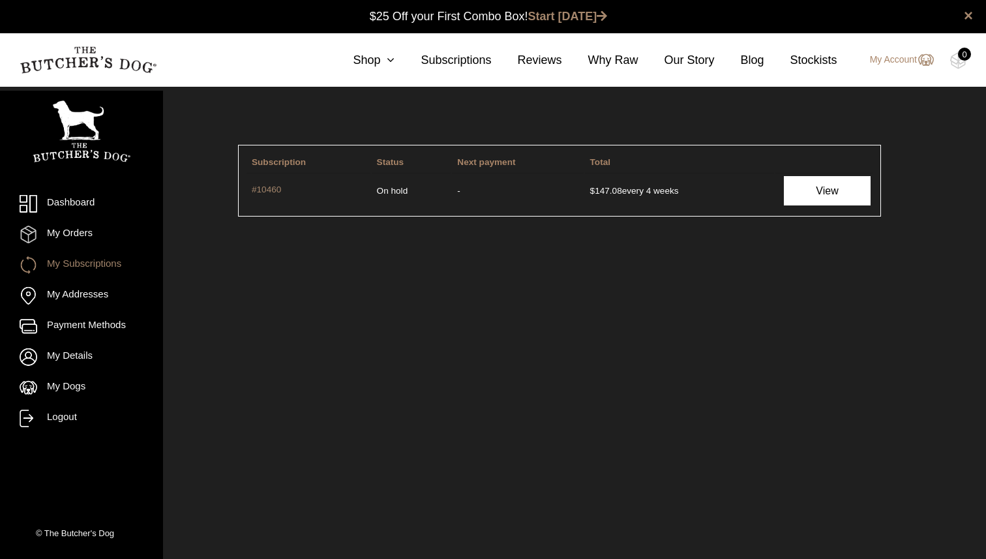
click at [819, 181] on link "View" at bounding box center [827, 190] width 86 height 29
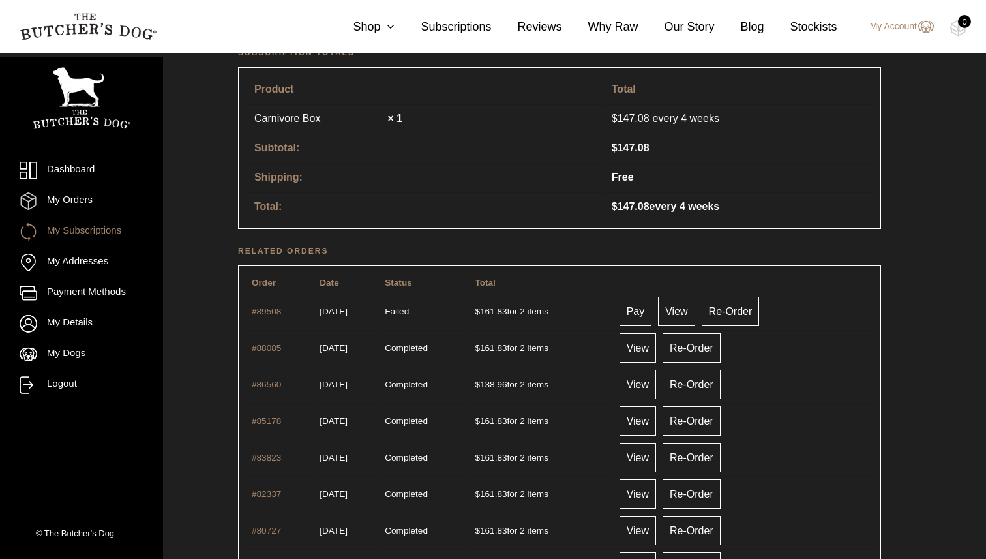
scroll to position [375, 0]
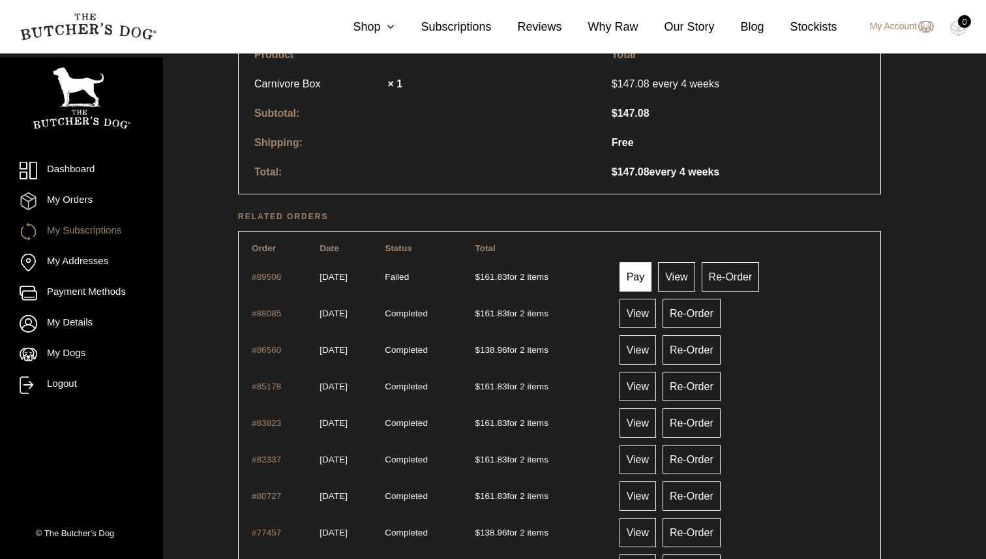
click at [652, 277] on link "Pay" at bounding box center [636, 276] width 33 height 29
